Goal: Task Accomplishment & Management: Use online tool/utility

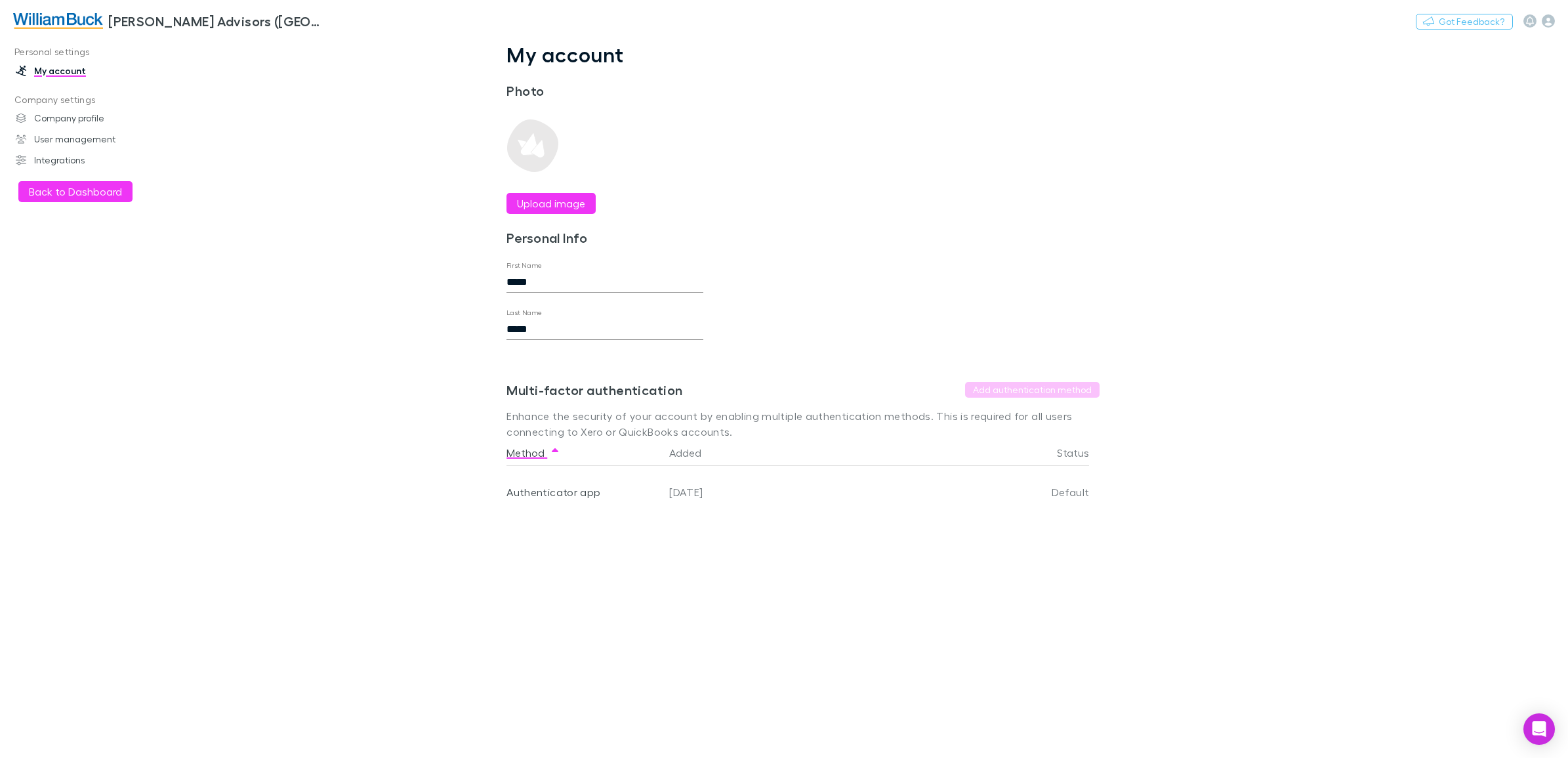
click at [45, 187] on button "Back to Dashboard" at bounding box center [75, 191] width 114 height 21
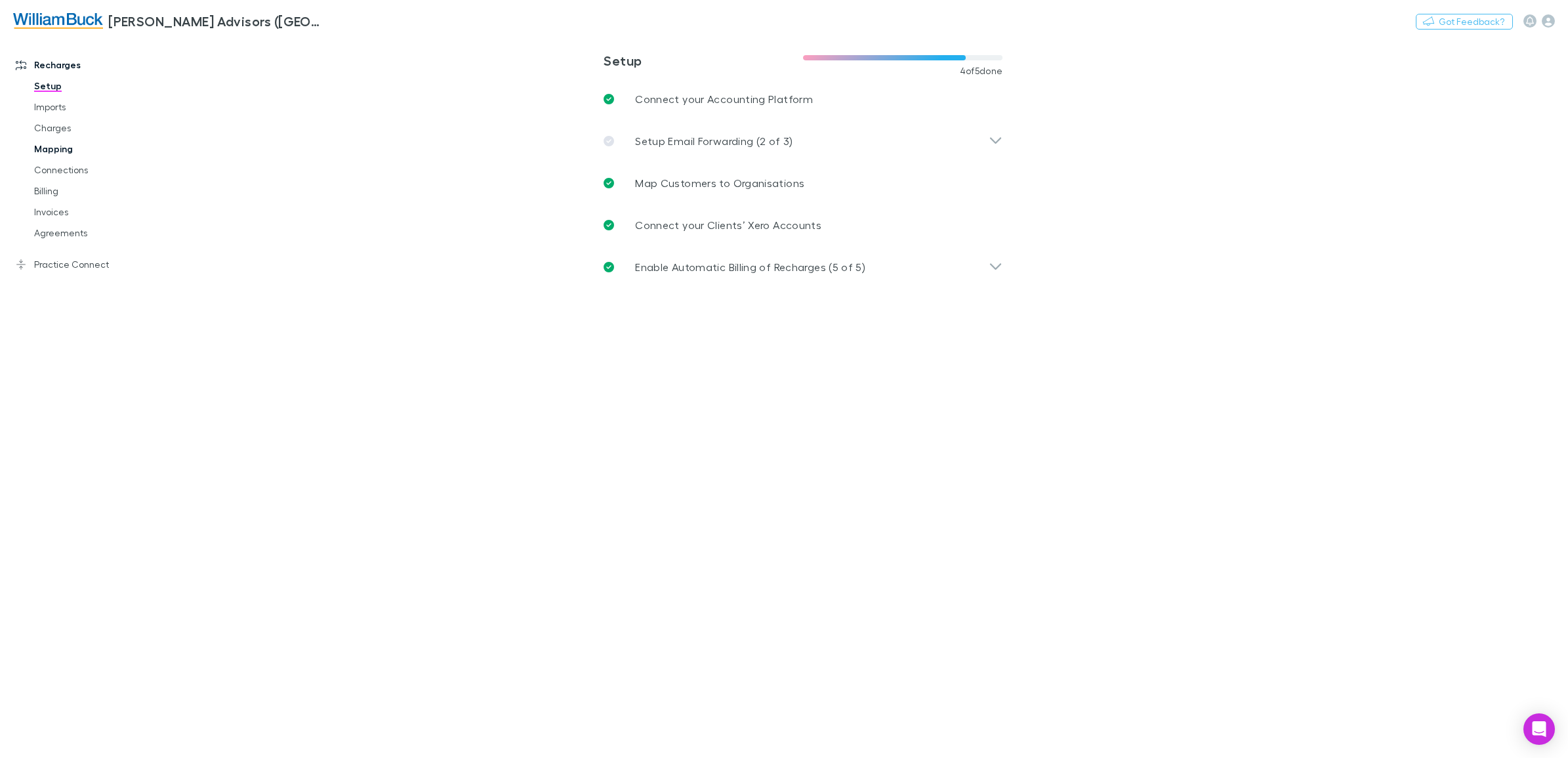
click at [43, 152] on link "Mapping" at bounding box center [103, 148] width 164 height 21
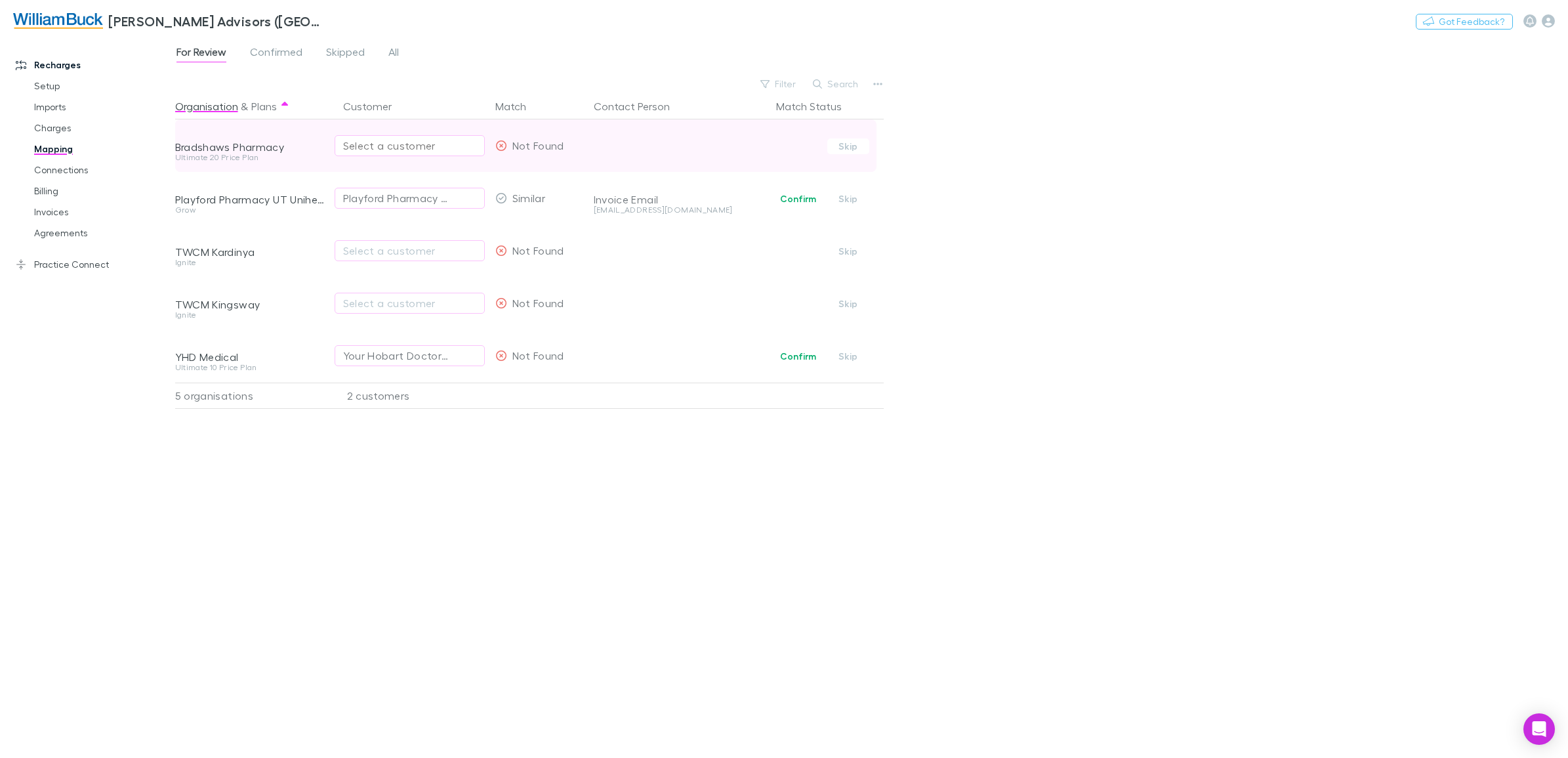
click at [411, 142] on div "Select a customer" at bounding box center [410, 145] width 133 height 16
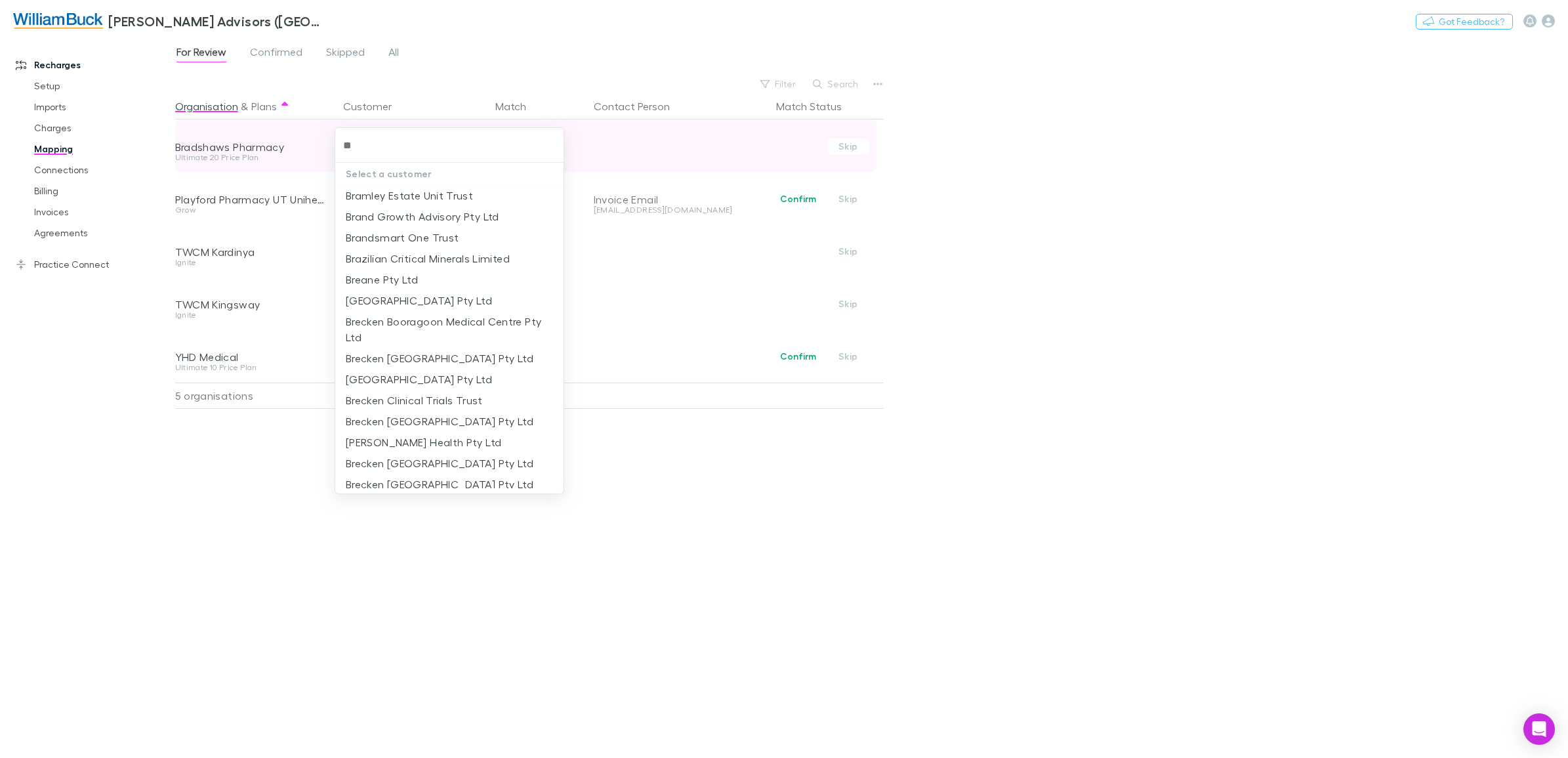
type input "*"
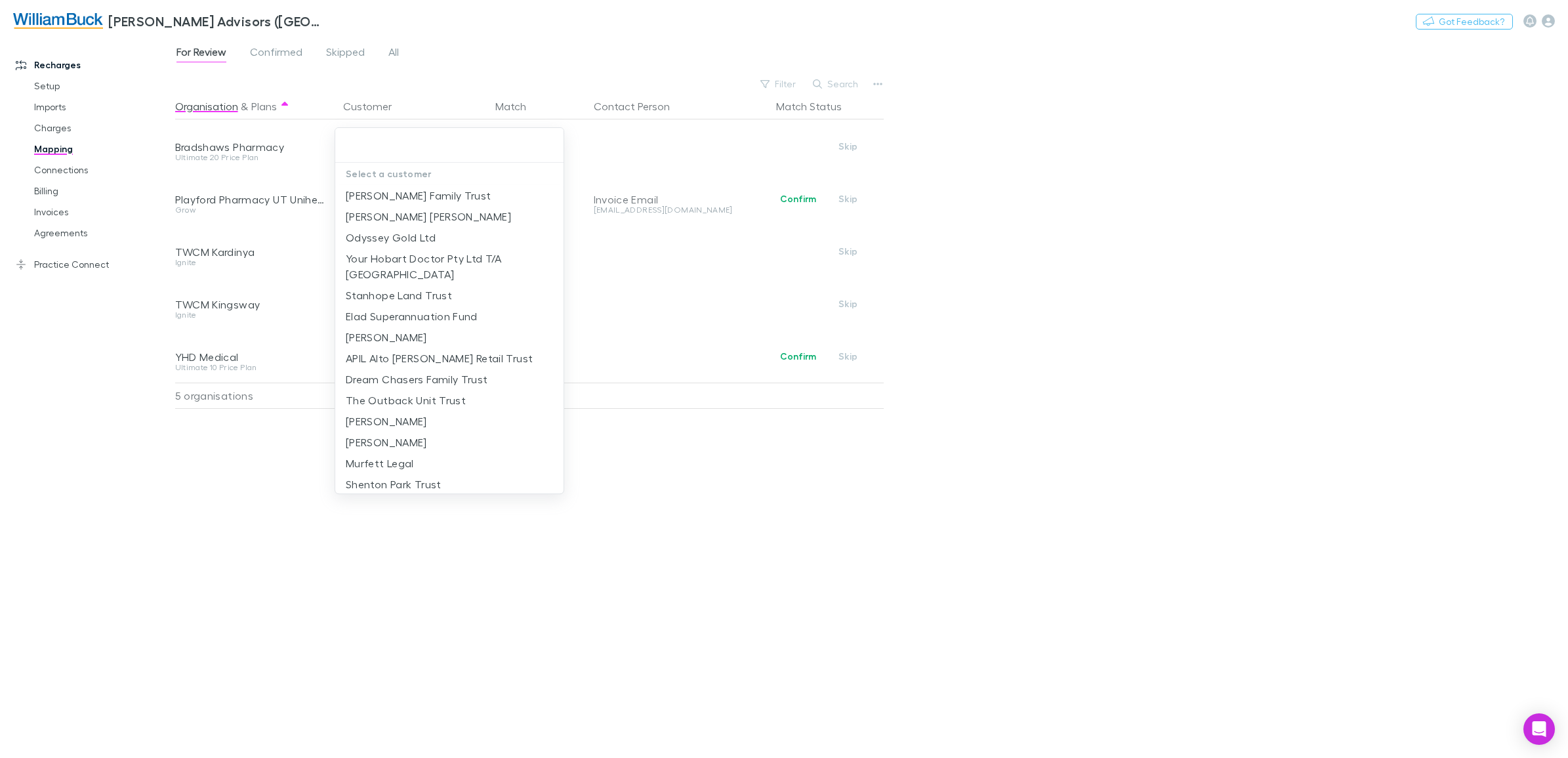
click at [629, 620] on div at bounding box center [784, 379] width 1568 height 758
